Goal: Transaction & Acquisition: Purchase product/service

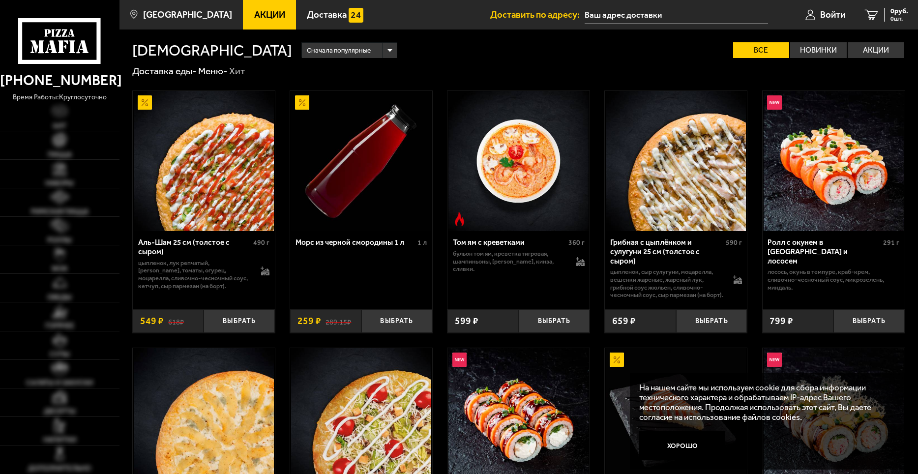
click at [254, 15] on span "Акции" at bounding box center [269, 14] width 31 height 9
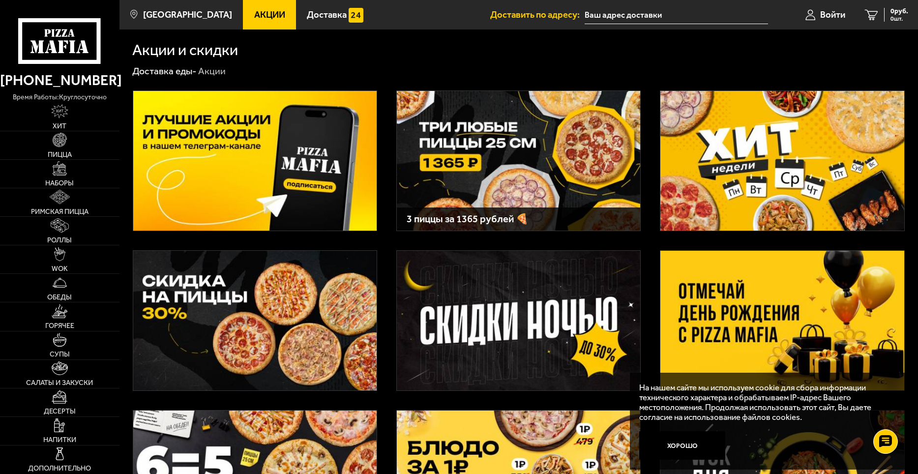
click at [802, 338] on img at bounding box center [781, 321] width 243 height 140
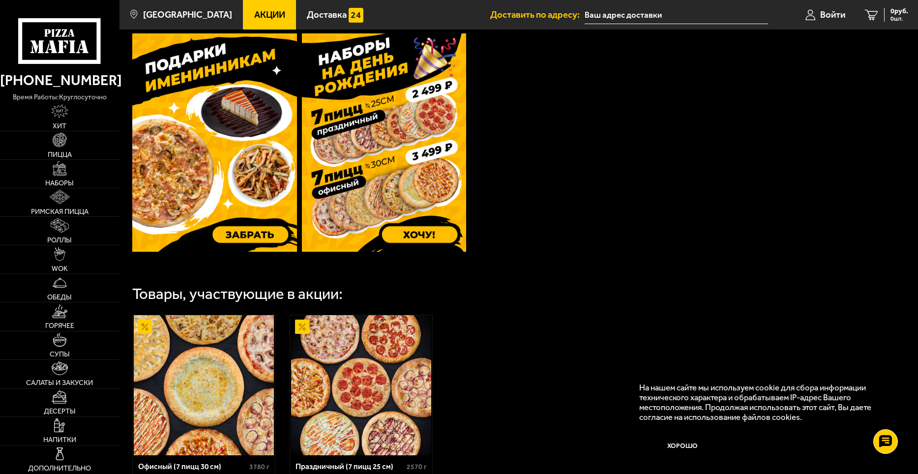
scroll to position [49, 0]
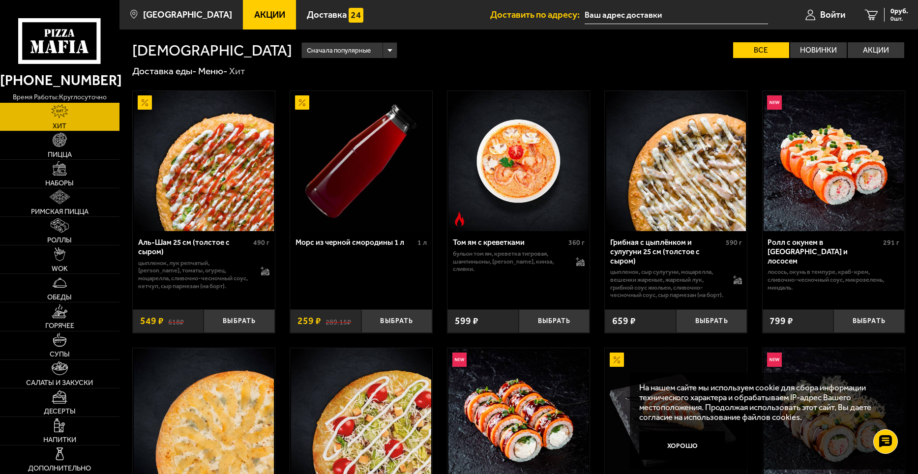
click at [254, 14] on span "Акции" at bounding box center [269, 14] width 31 height 9
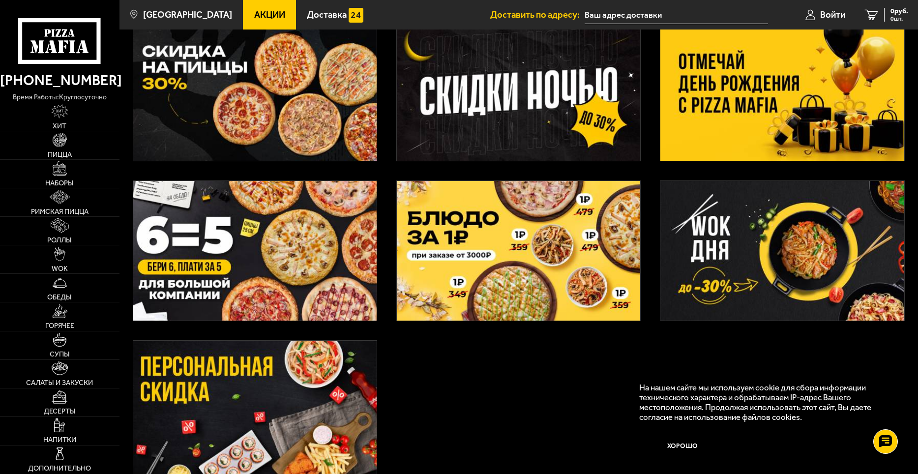
scroll to position [330, 0]
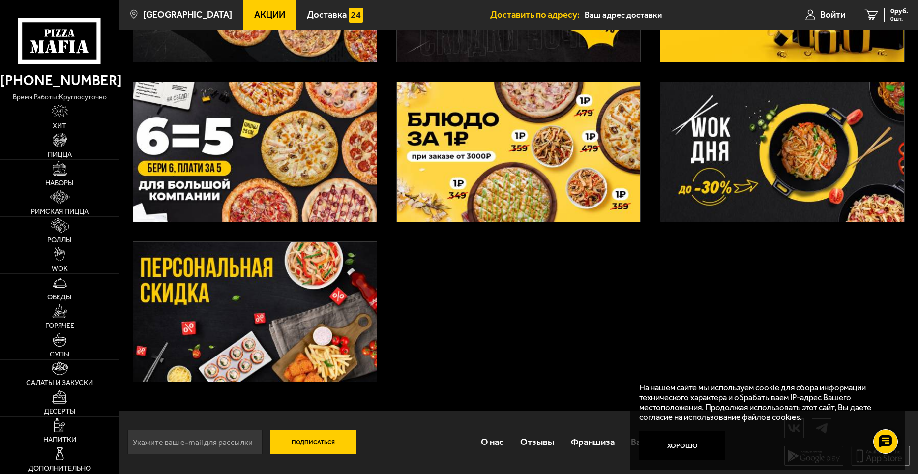
click at [250, 172] on img at bounding box center [254, 152] width 243 height 140
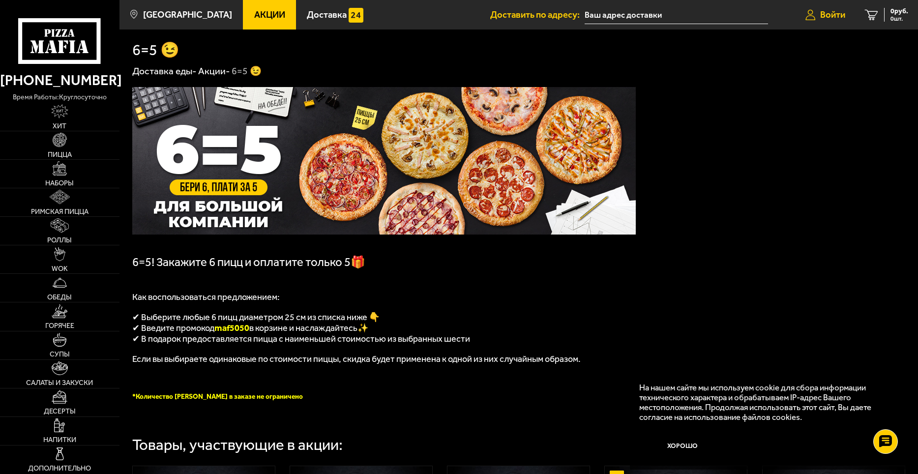
click at [826, 16] on span "Войти" at bounding box center [832, 14] width 25 height 9
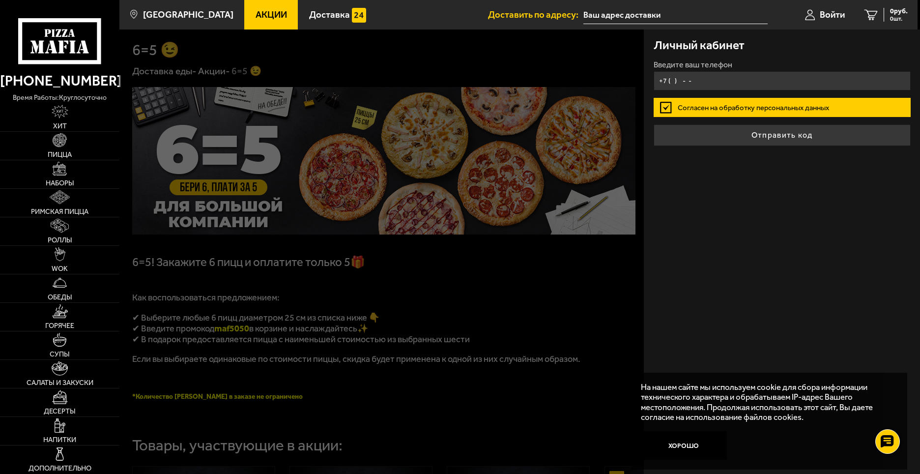
type input "+7 ( ) - -"
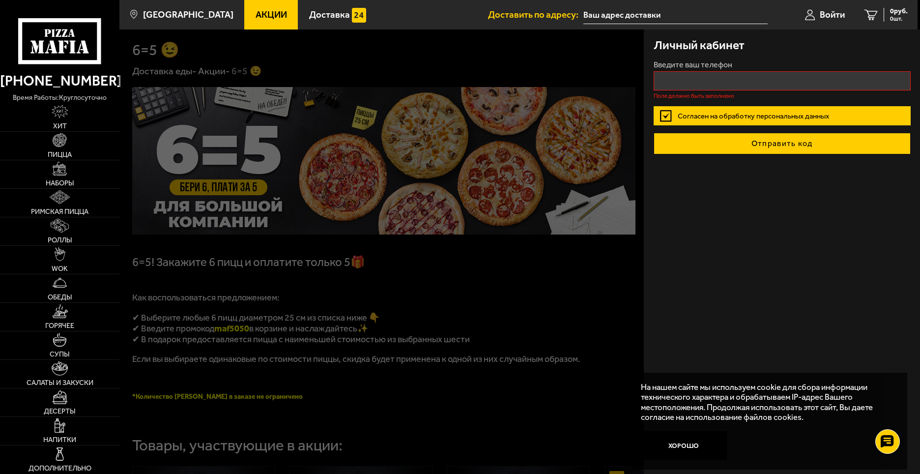
click at [771, 136] on button "Отправить код" at bounding box center [782, 144] width 257 height 22
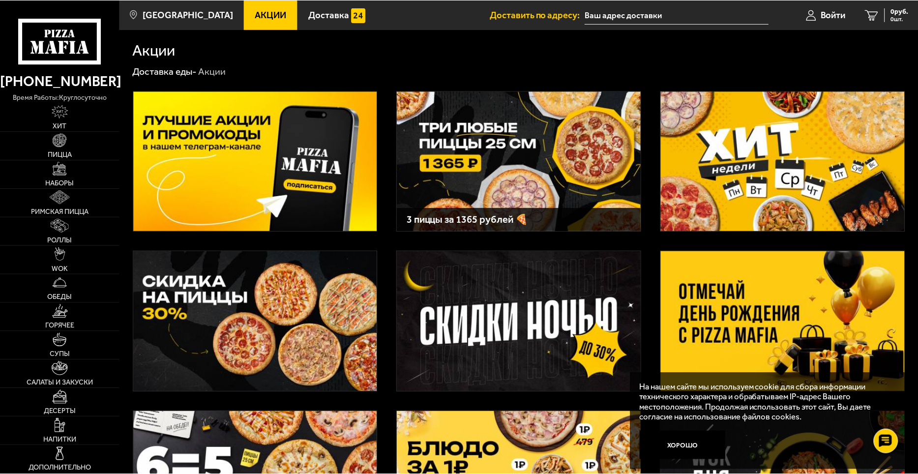
scroll to position [330, 0]
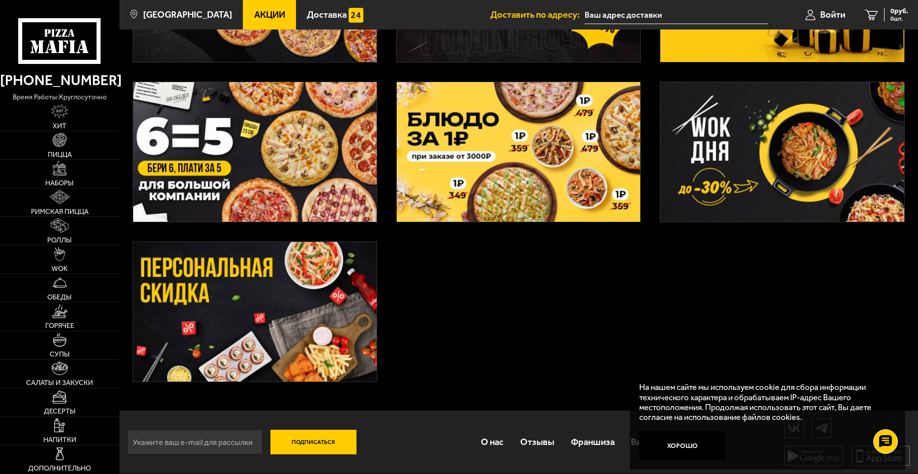
click at [236, 329] on img at bounding box center [254, 312] width 243 height 140
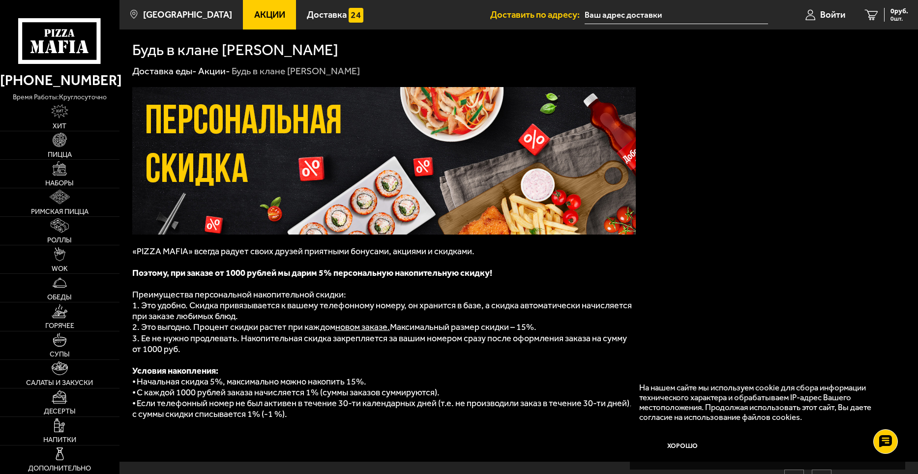
click at [254, 16] on span "Акции" at bounding box center [269, 14] width 31 height 9
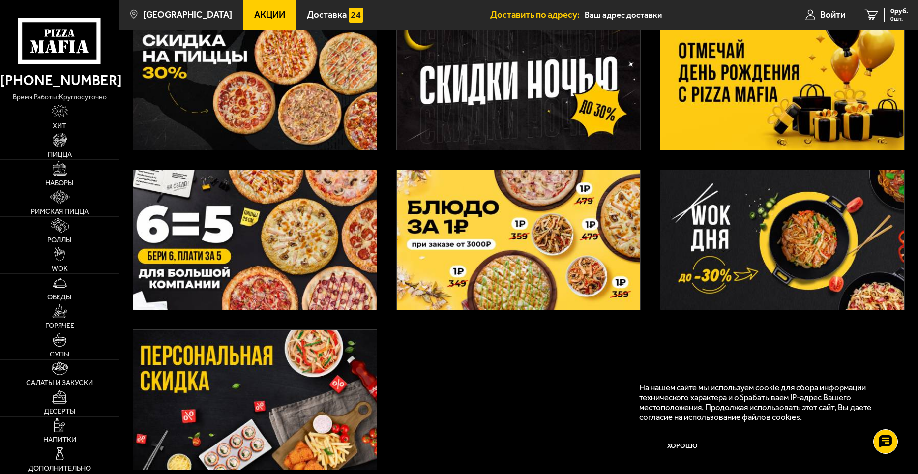
scroll to position [330, 0]
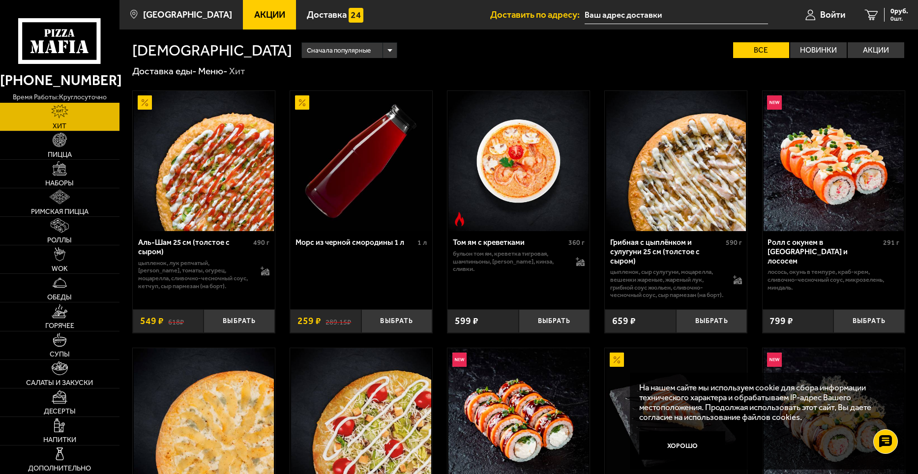
click at [307, 50] on span "Сначала популярные" at bounding box center [339, 50] width 64 height 18
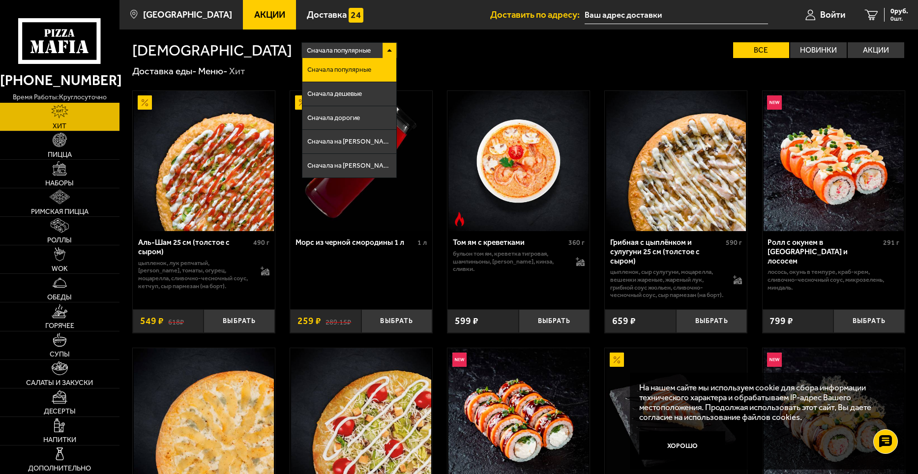
click at [307, 50] on span "Сначала популярные" at bounding box center [339, 50] width 64 height 18
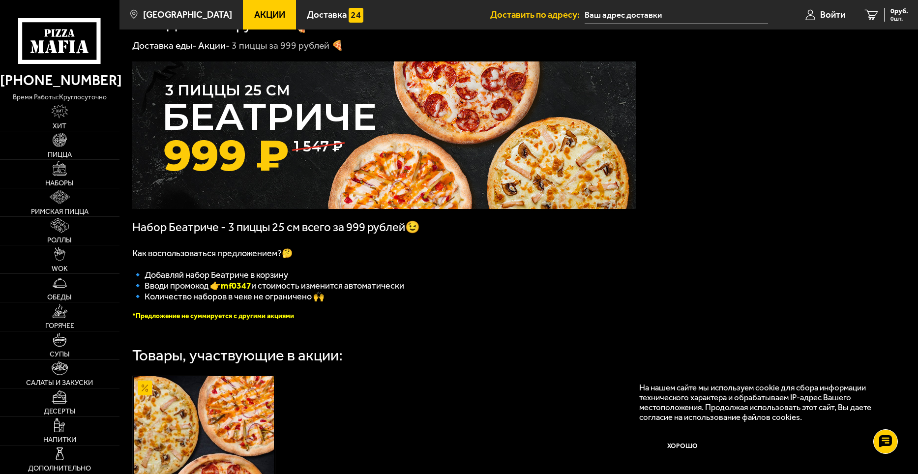
scroll to position [20, 0]
